Goal: Task Accomplishment & Management: Use online tool/utility

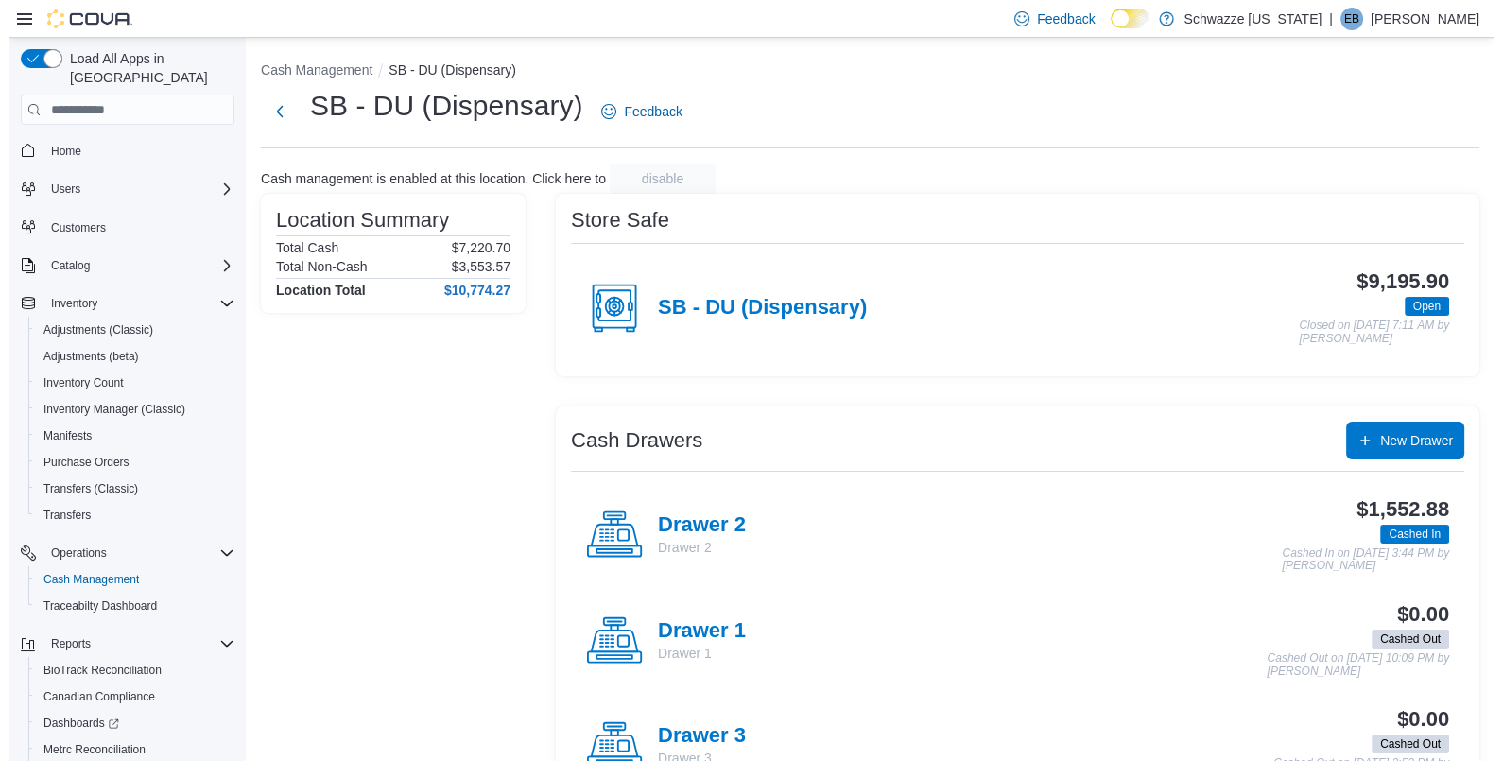
scroll to position [94, 0]
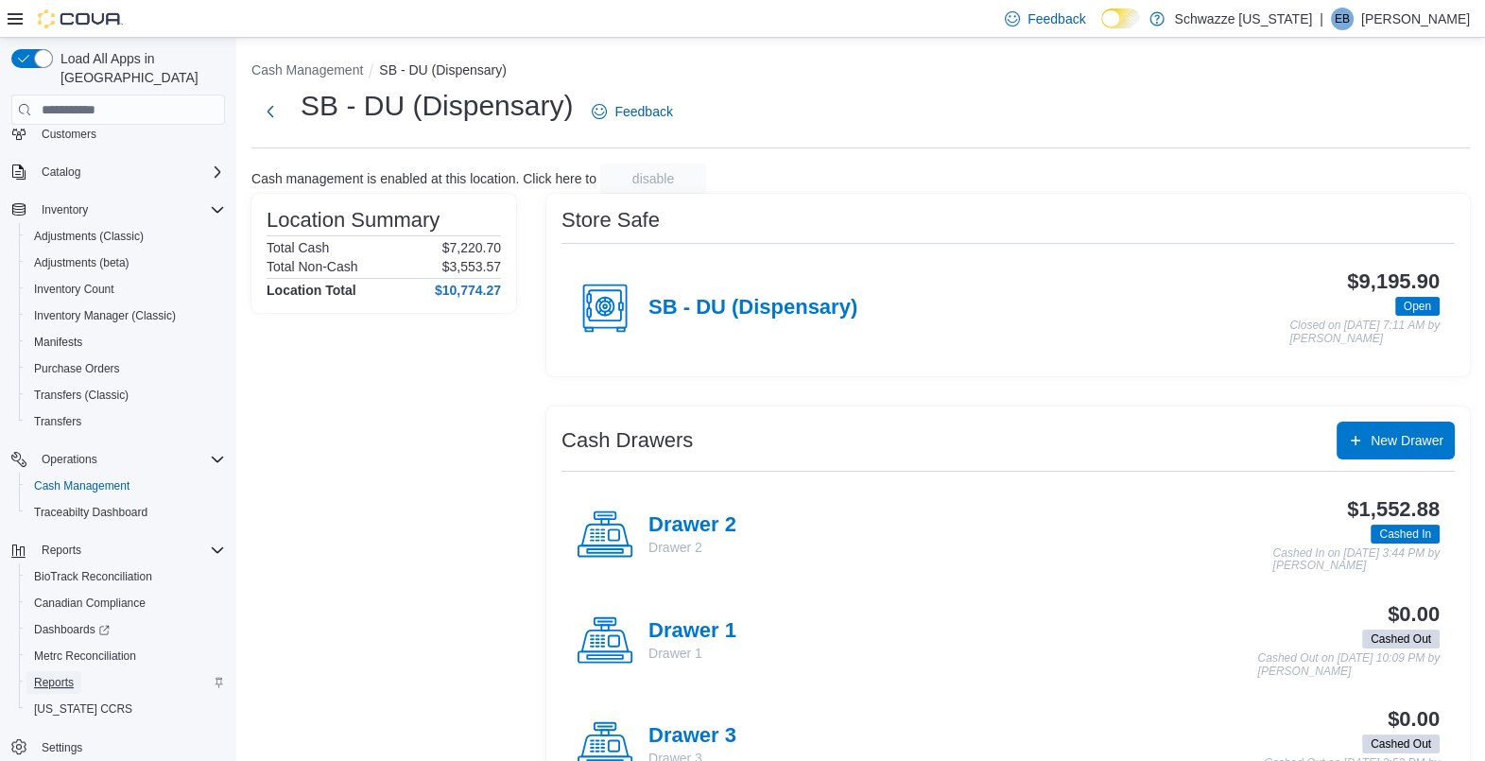
click at [50, 671] on span "Reports" at bounding box center [54, 682] width 40 height 23
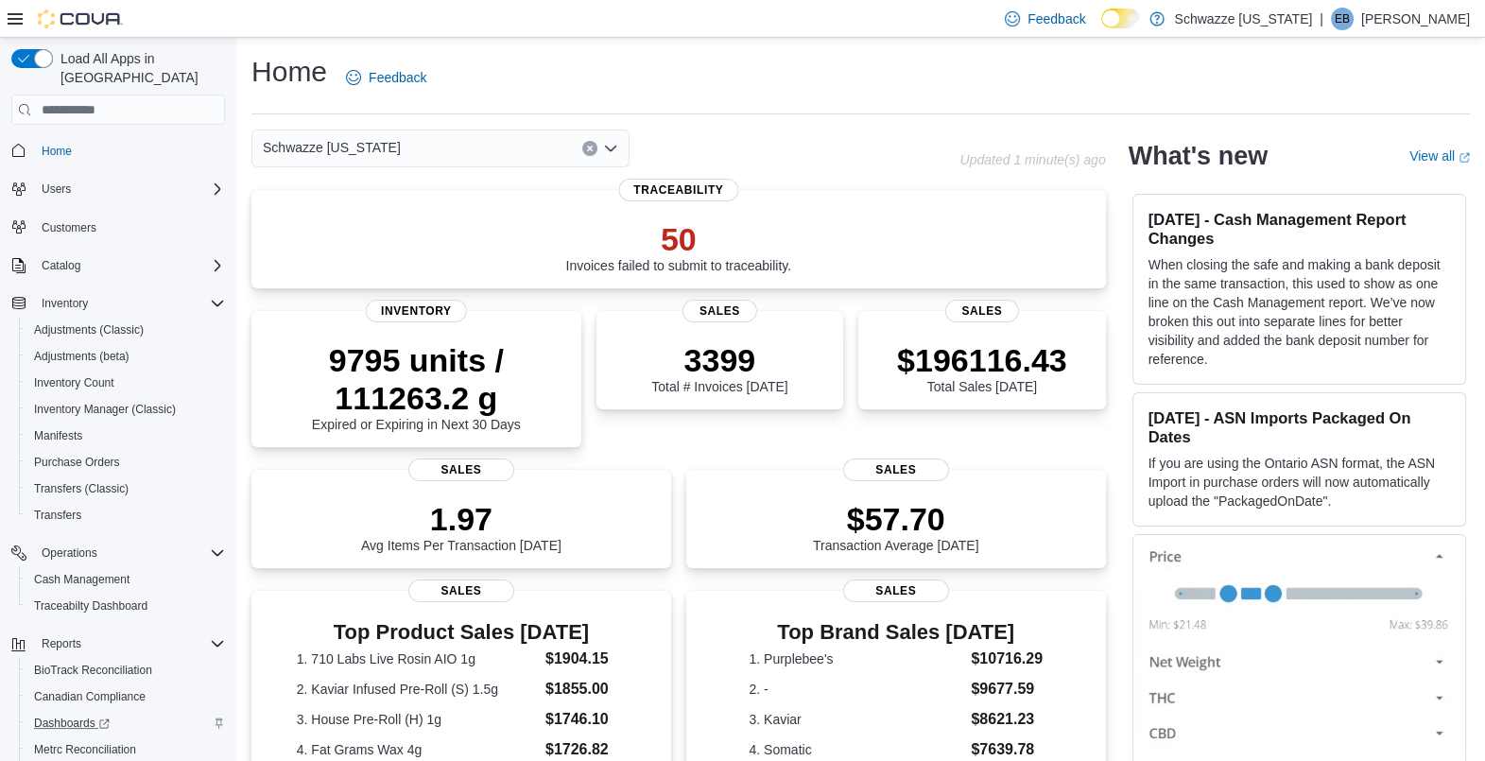
scroll to position [94, 0]
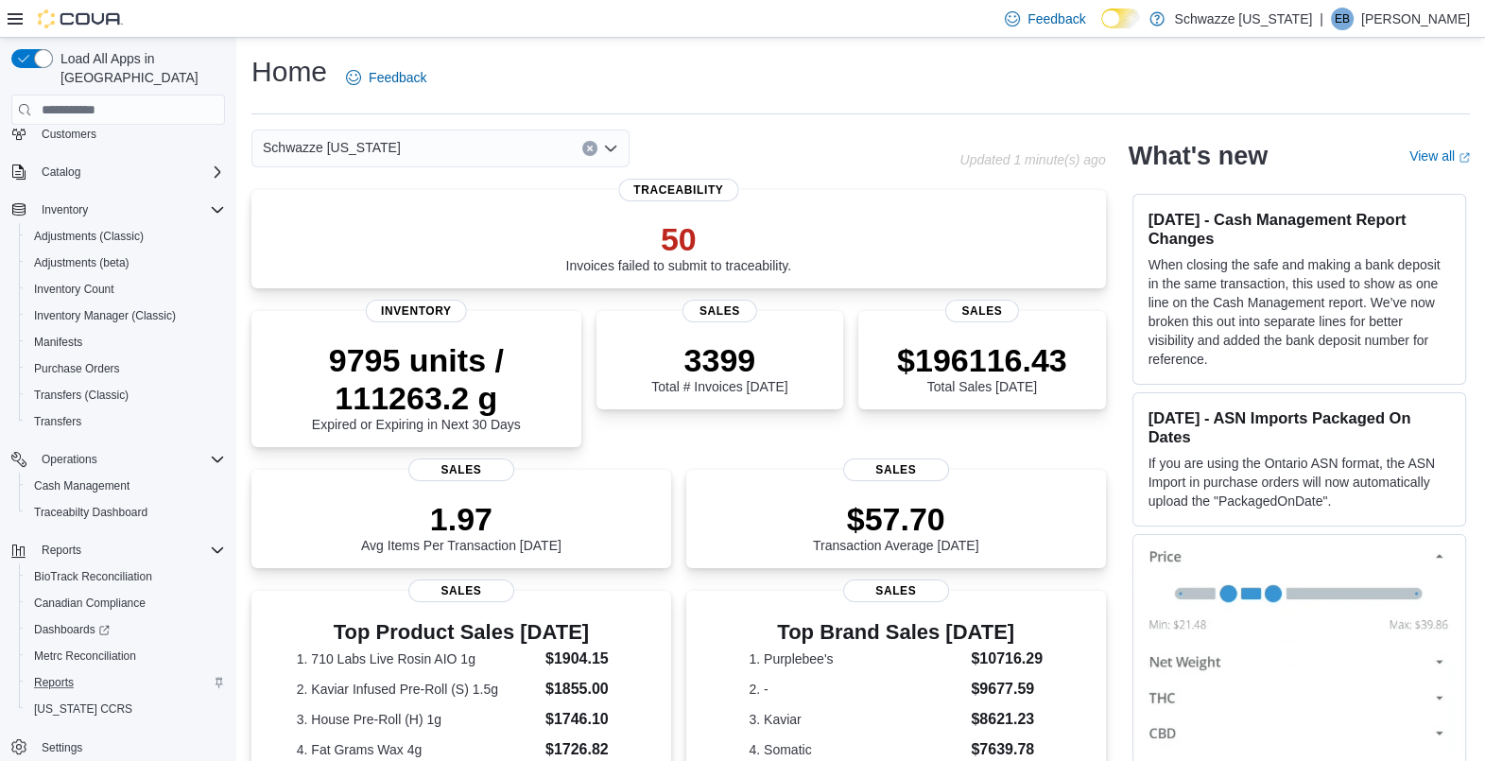
click at [100, 671] on div "Reports" at bounding box center [125, 682] width 199 height 23
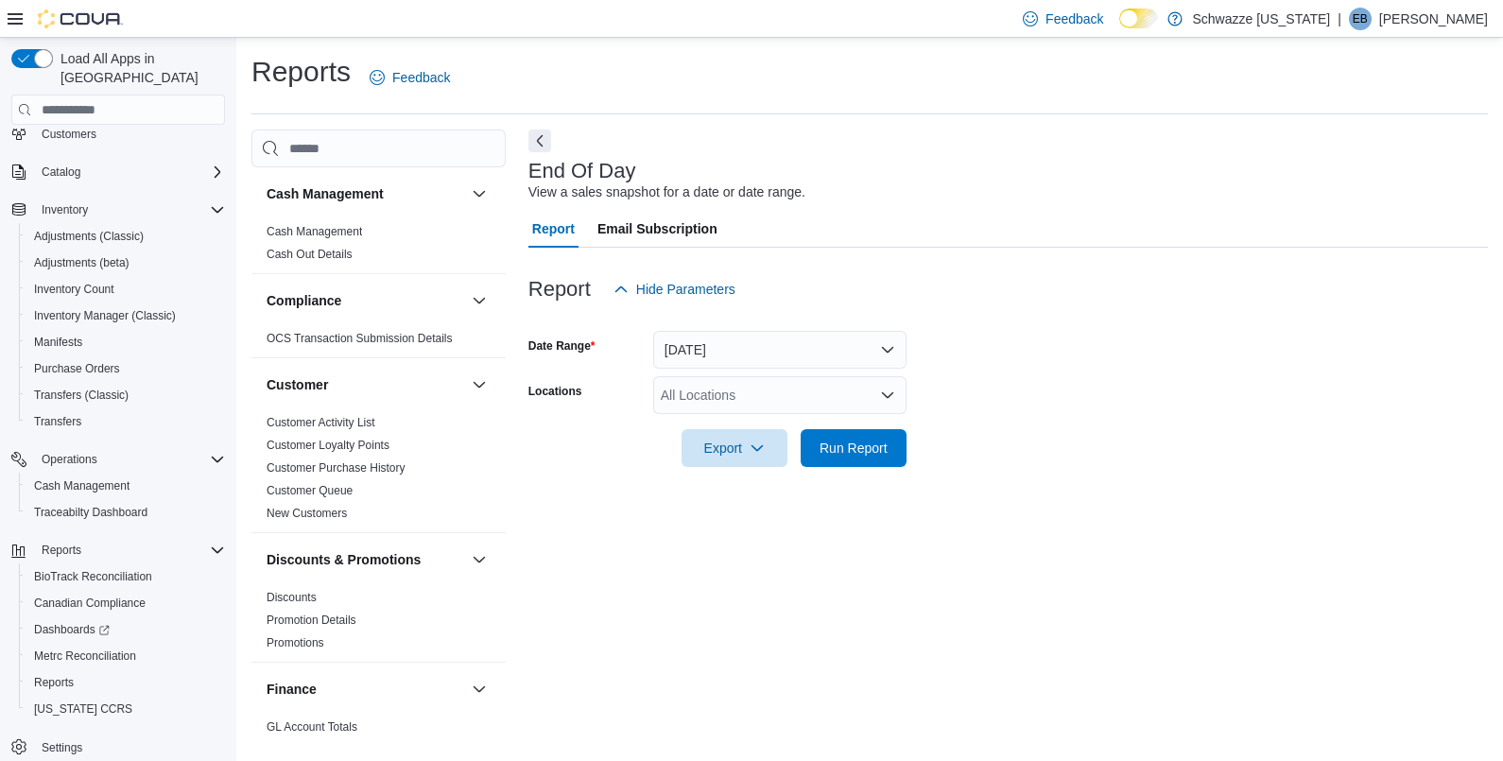
click at [792, 390] on div "All Locations" at bounding box center [779, 395] width 253 height 38
type input "**"
click at [794, 428] on span "SB - DU (Dispensary)" at bounding box center [767, 427] width 128 height 19
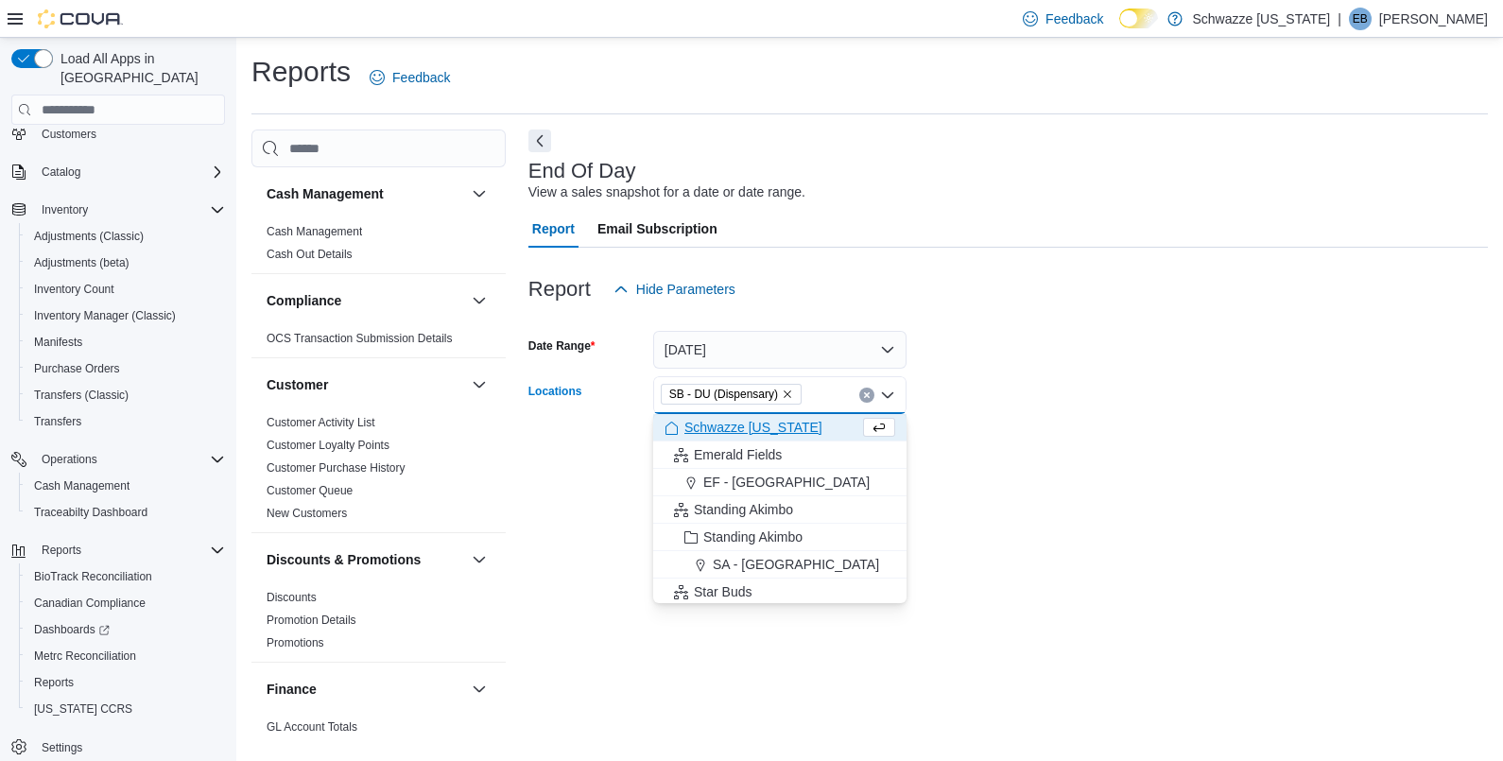
click at [1057, 372] on form "Date Range Today Locations SB - DU (Dispensary) Combo box. Selected. SB - DU (D…" at bounding box center [1008, 387] width 960 height 159
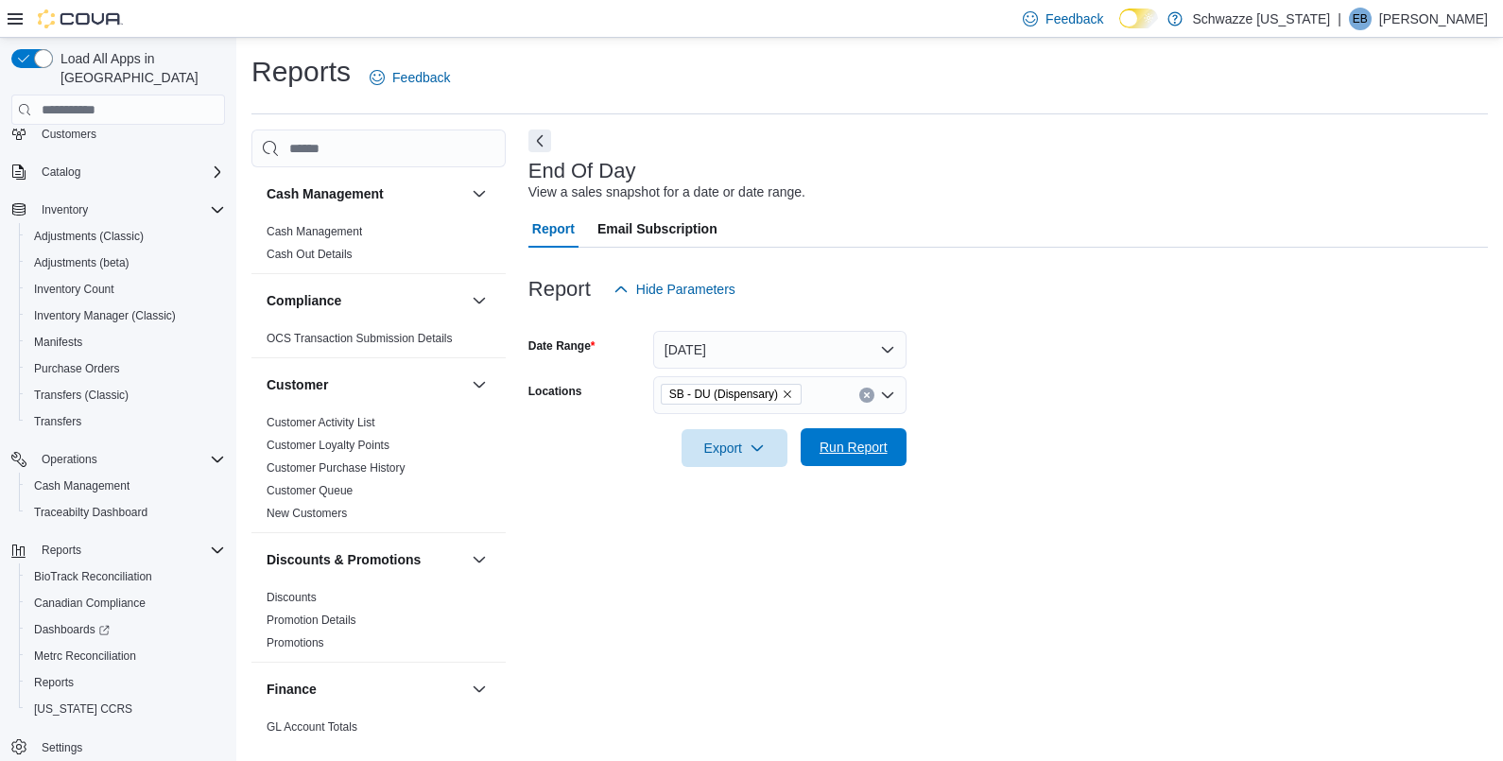
click at [883, 449] on span "Run Report" at bounding box center [854, 447] width 68 height 19
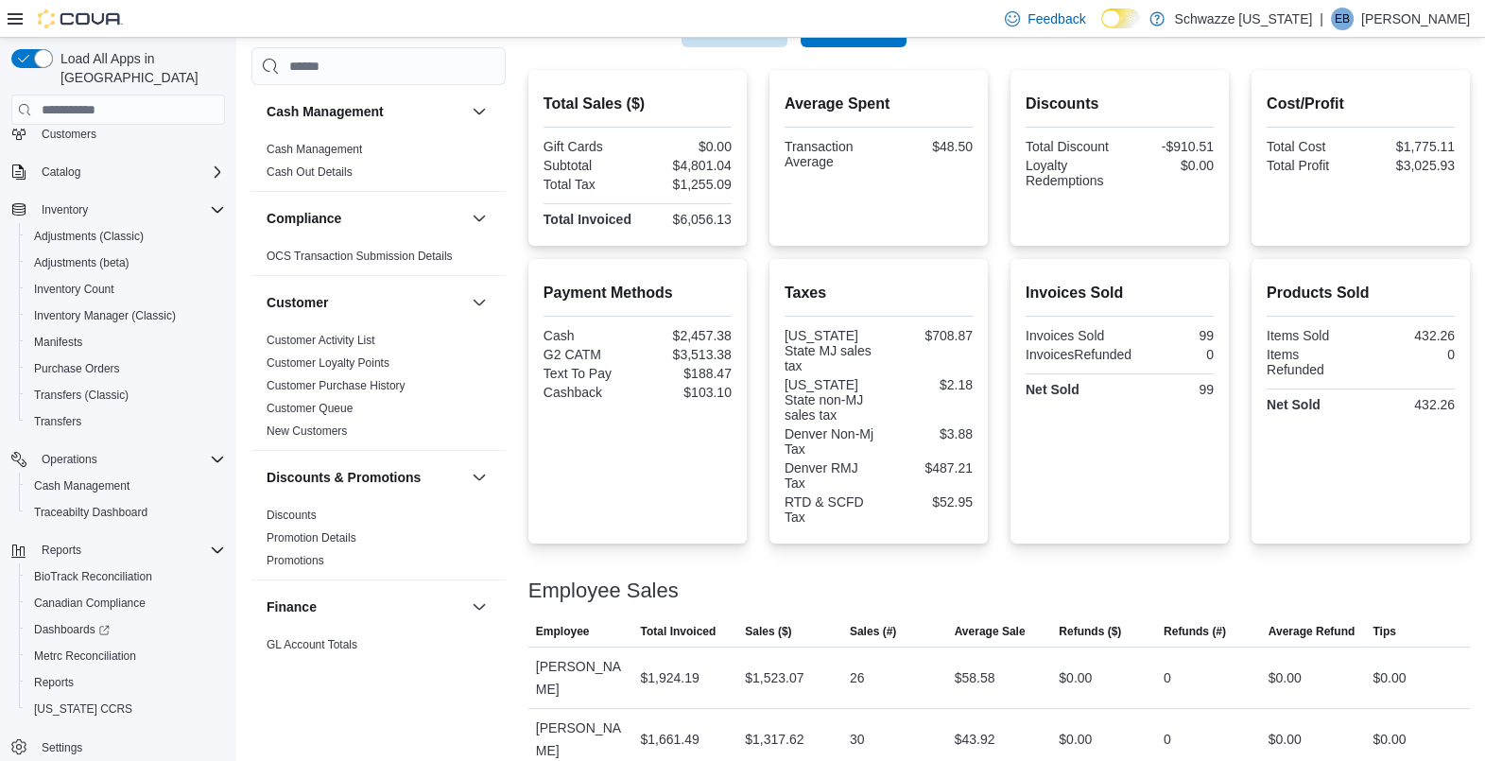
scroll to position [528, 0]
